Goal: Task Accomplishment & Management: Manage account settings

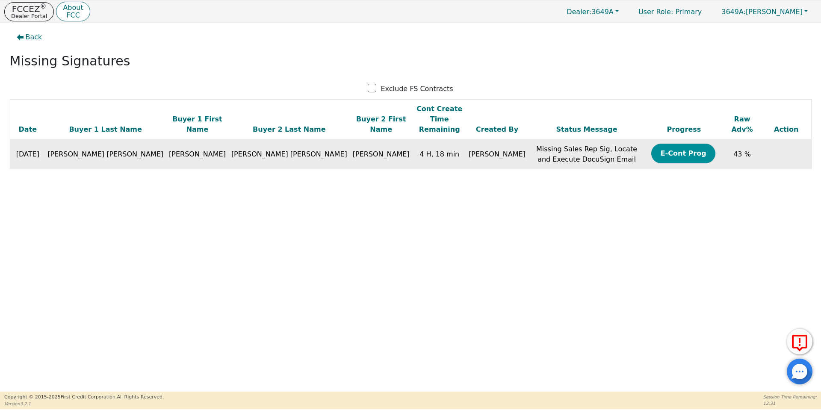
click at [651, 144] on button "E-Cont Prog" at bounding box center [683, 154] width 64 height 20
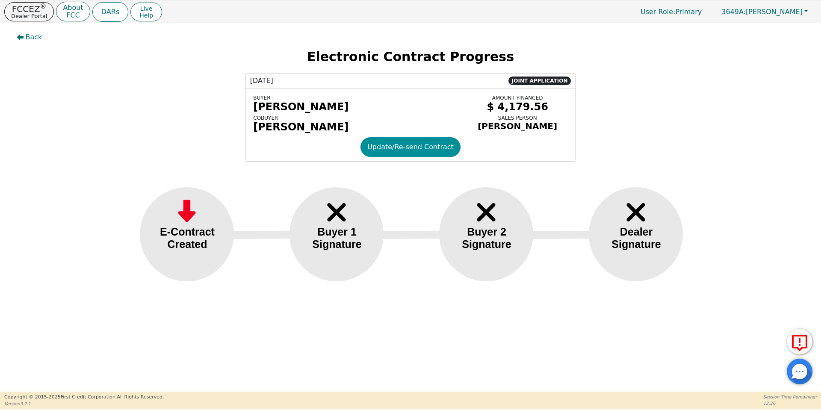
click at [432, 154] on button "Update/Re-send Contract" at bounding box center [410, 147] width 100 height 20
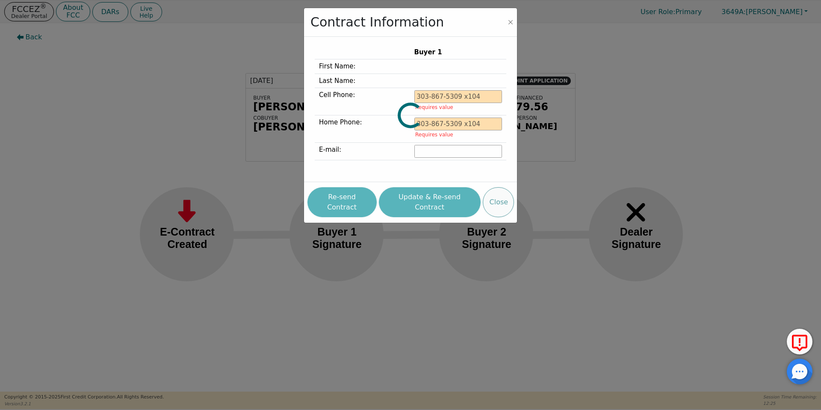
type input "[PHONE_NUMBER]"
type input "[EMAIL_ADDRESS][DOMAIN_NAME]"
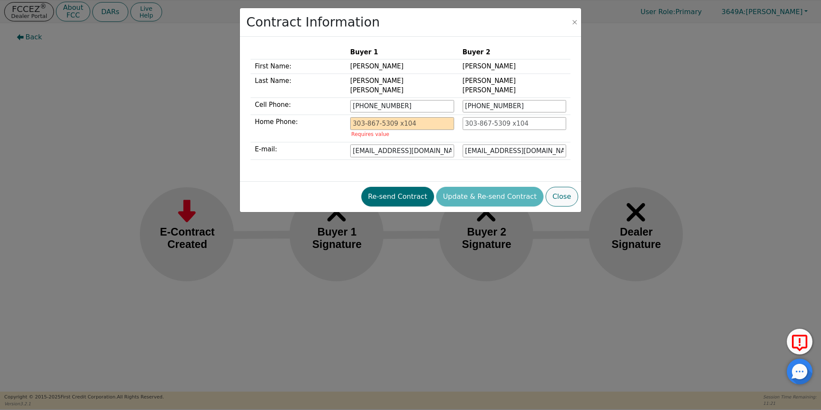
click at [566, 187] on button "Close" at bounding box center [562, 197] width 32 height 20
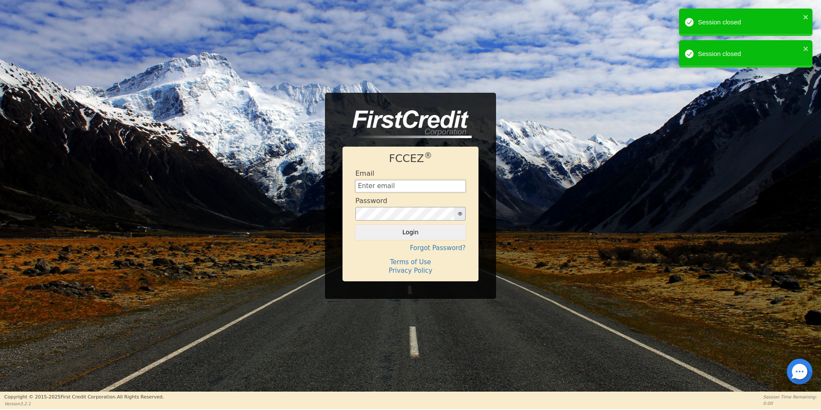
click at [432, 188] on input "text" at bounding box center [410, 186] width 110 height 13
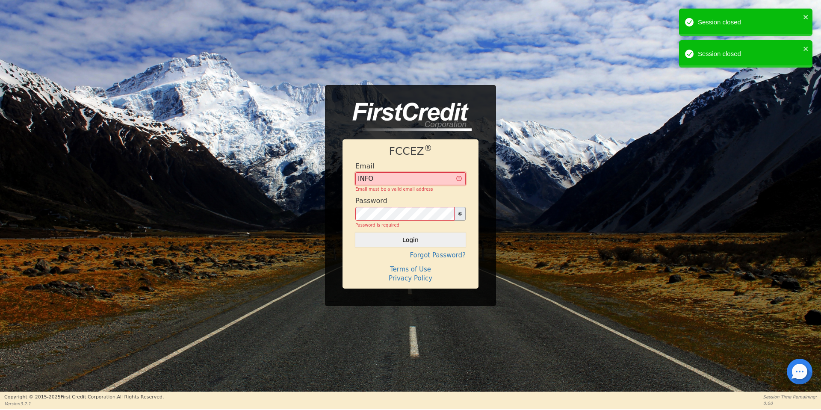
type input "[EMAIL_ADDRESS][DOMAIN_NAME]"
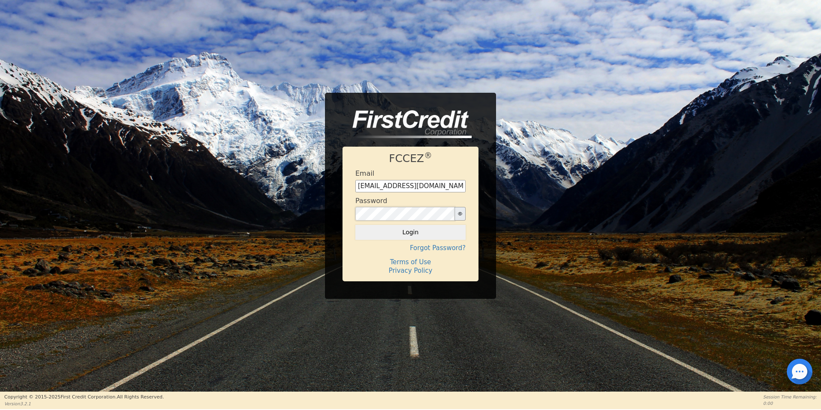
click at [355, 225] on button "Login" at bounding box center [410, 232] width 110 height 15
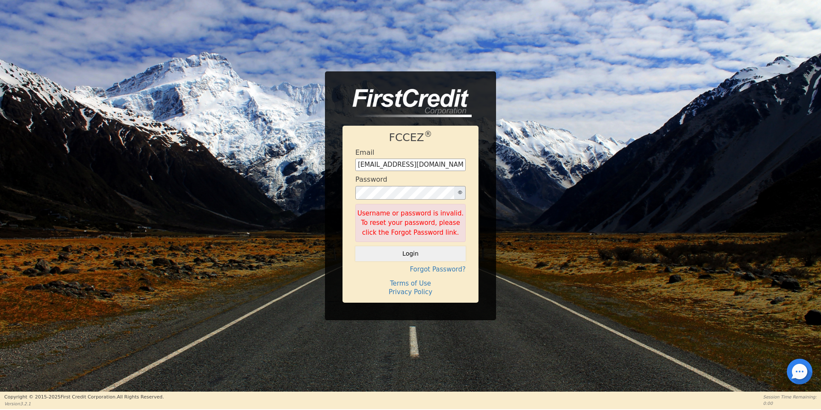
click at [461, 192] on icon "button" at bounding box center [460, 192] width 4 height 4
click at [338, 192] on div "FCCEZ ® Email [EMAIL_ADDRESS][DOMAIN_NAME] Password Username or password is inv…" at bounding box center [410, 195] width 171 height 249
click at [355, 246] on button "Login" at bounding box center [410, 253] width 110 height 15
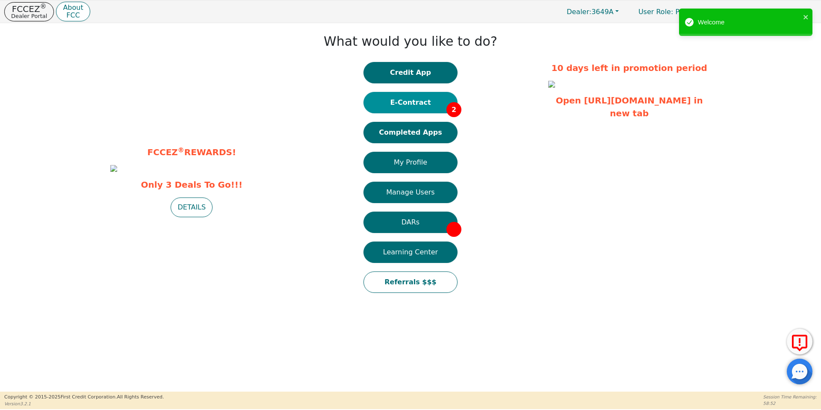
click at [433, 105] on button "E-Contract 2" at bounding box center [410, 102] width 94 height 21
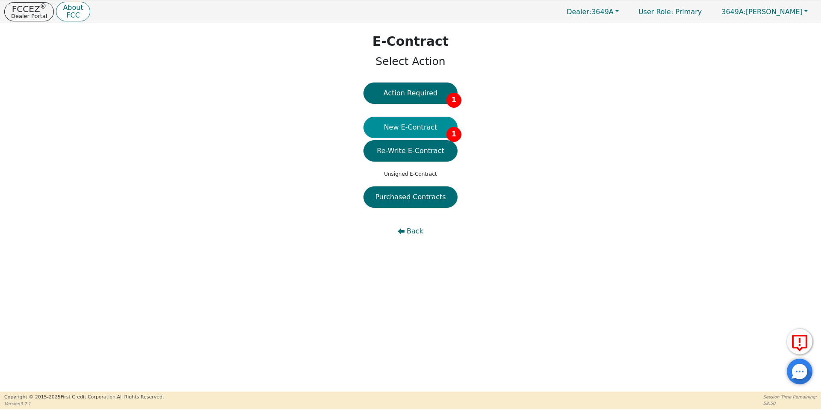
click at [413, 128] on button "New E-Contract 1" at bounding box center [410, 127] width 94 height 21
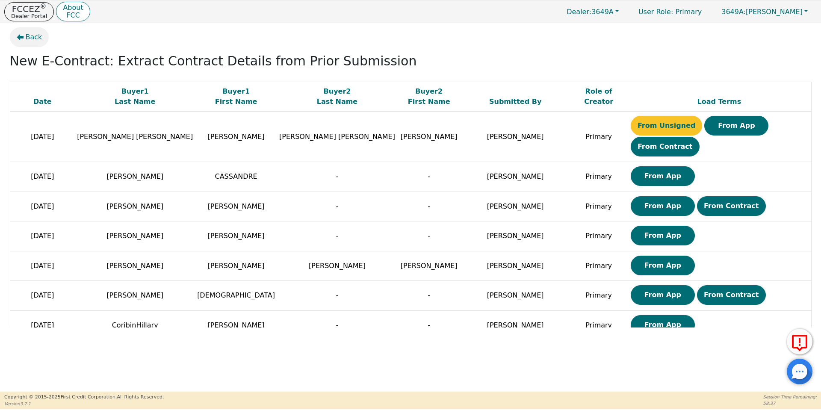
click at [37, 37] on span "Back" at bounding box center [34, 37] width 17 height 10
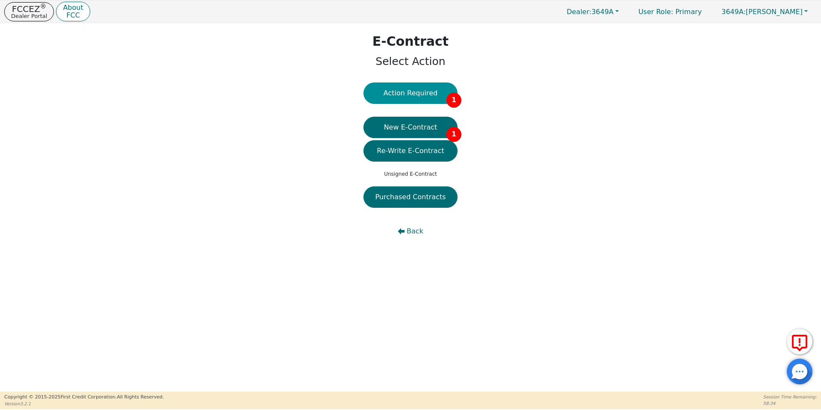
click at [395, 90] on button "Action Required 1" at bounding box center [410, 93] width 94 height 21
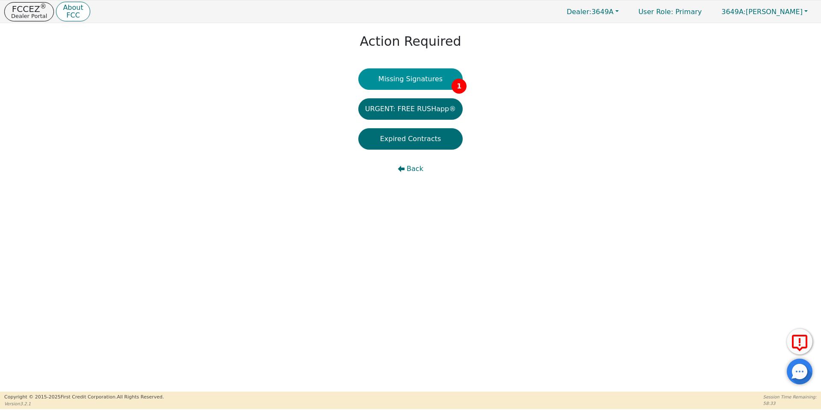
click at [435, 83] on button "Missing Signatures 1" at bounding box center [410, 78] width 105 height 21
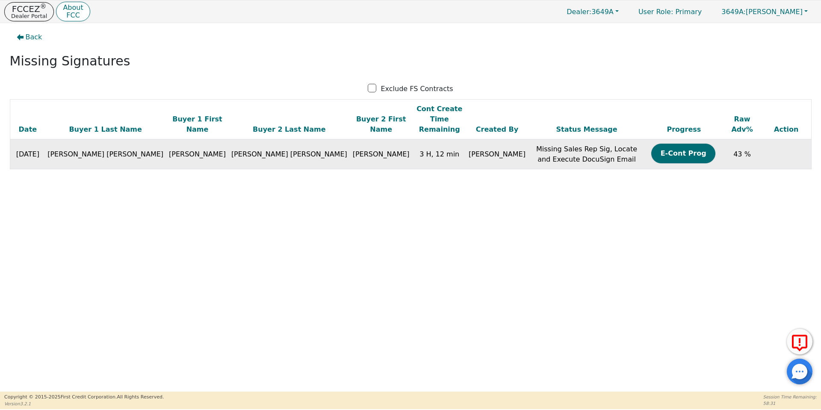
click at [651, 144] on button "E-Cont Prog" at bounding box center [683, 154] width 64 height 20
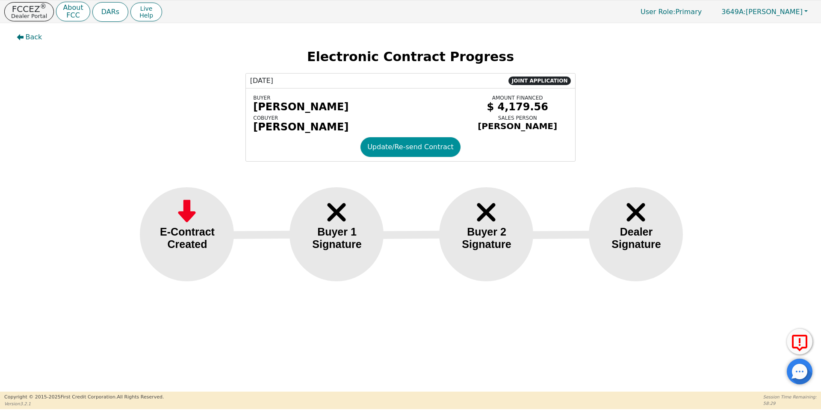
click at [416, 153] on button "Update/Re-send Contract" at bounding box center [410, 147] width 100 height 20
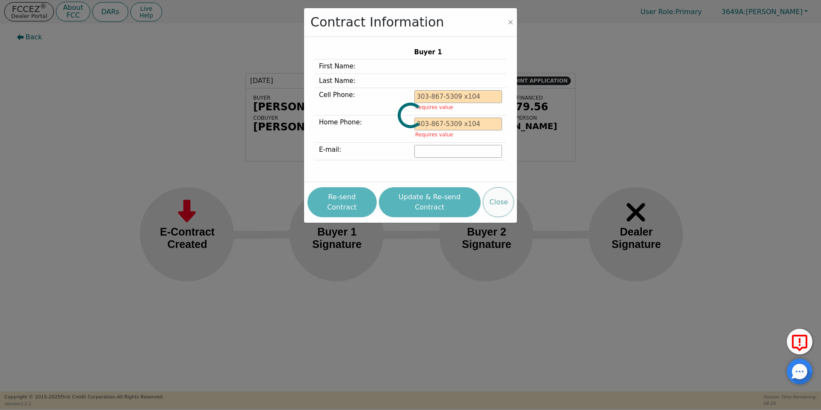
type input "[PHONE_NUMBER]"
type input "[EMAIL_ADDRESS][DOMAIN_NAME]"
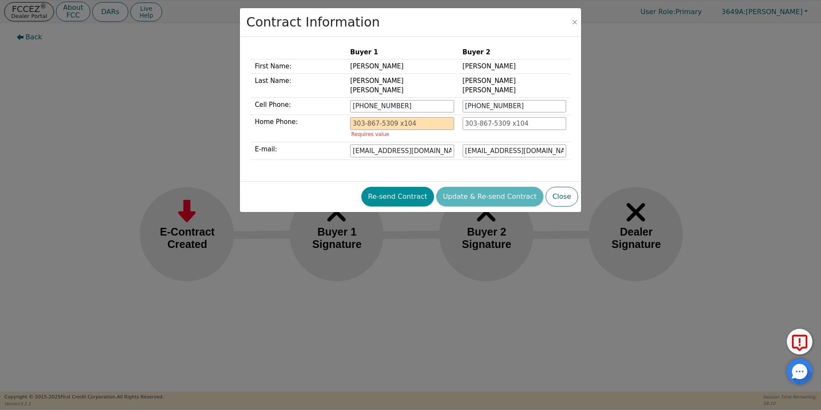
click at [417, 188] on button "Re-send Contract" at bounding box center [397, 197] width 73 height 20
click at [565, 190] on button "Close" at bounding box center [562, 197] width 32 height 20
